Goal: Navigation & Orientation: Find specific page/section

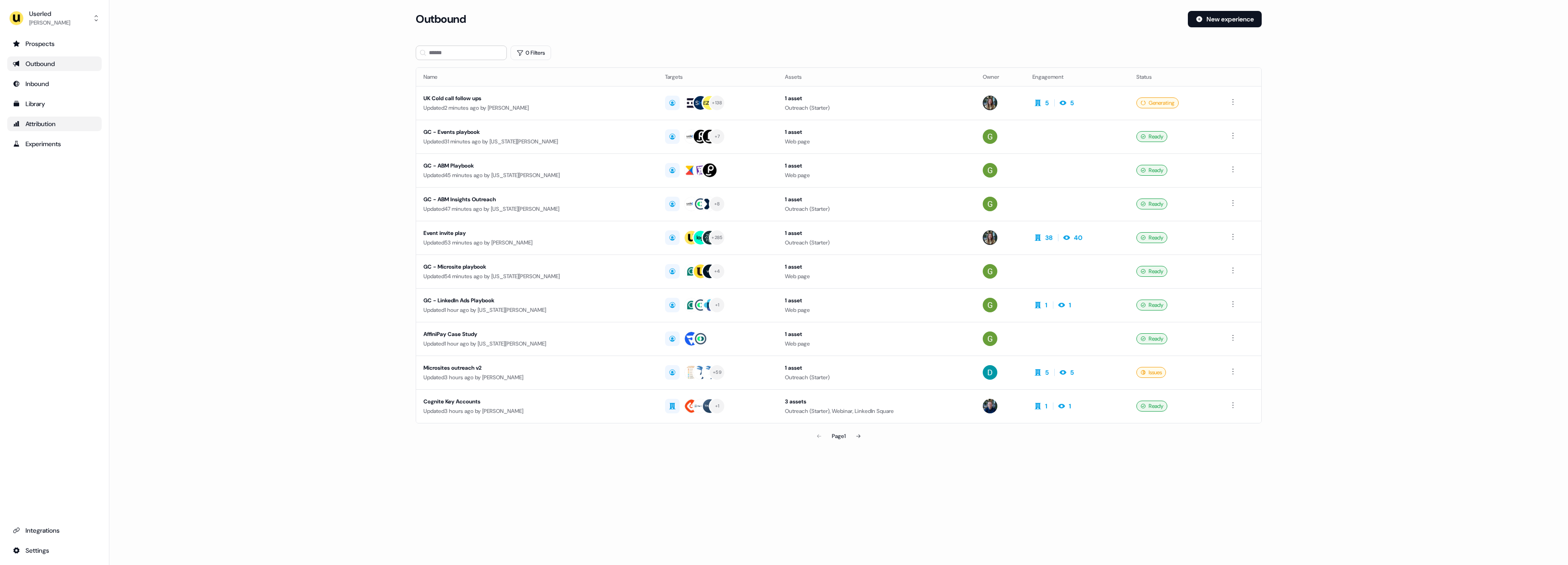
click at [48, 128] on div "Attribution" at bounding box center [54, 124] width 83 height 9
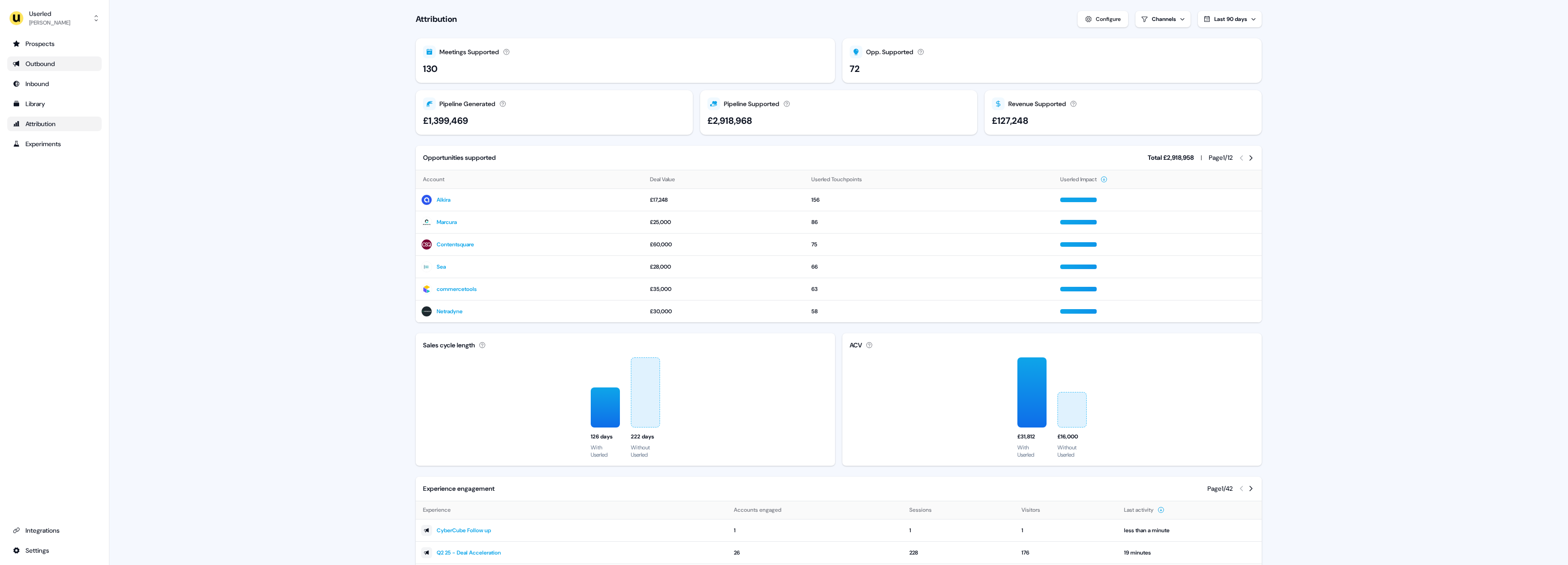
click at [58, 68] on div "Outbound" at bounding box center [54, 64] width 83 height 9
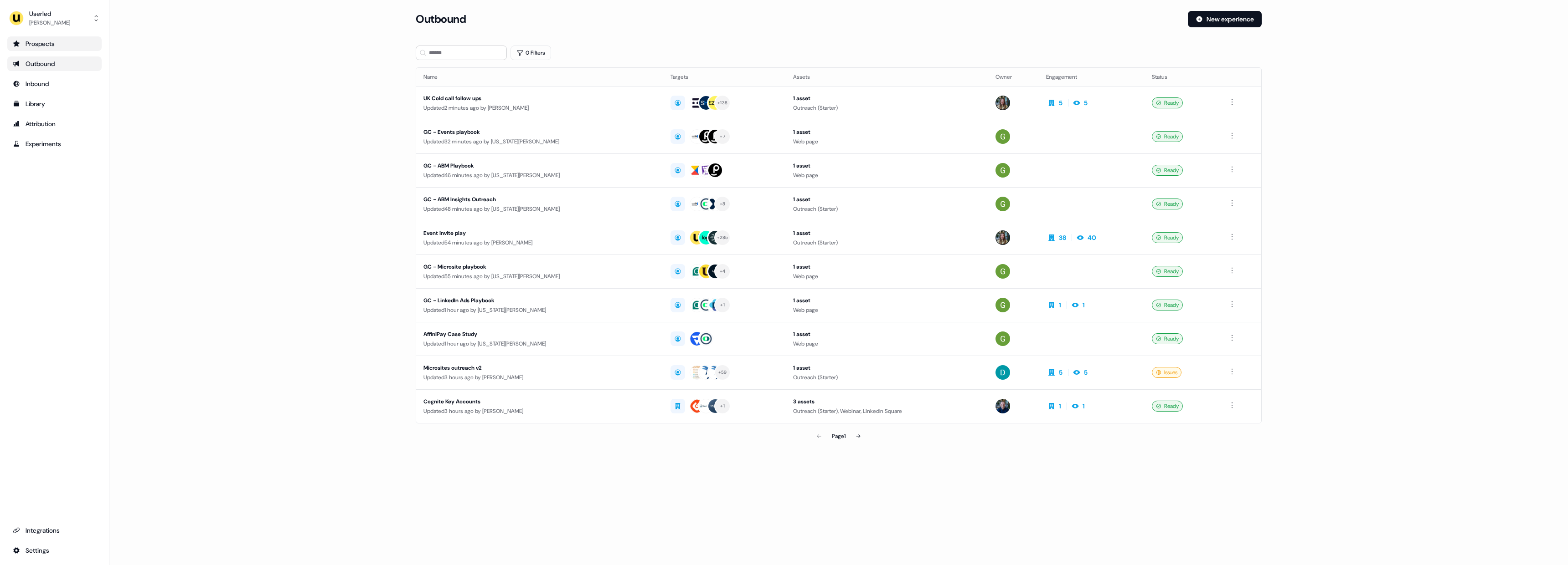
click at [55, 47] on div "Prospects" at bounding box center [54, 44] width 83 height 9
